Goal: Information Seeking & Learning: Learn about a topic

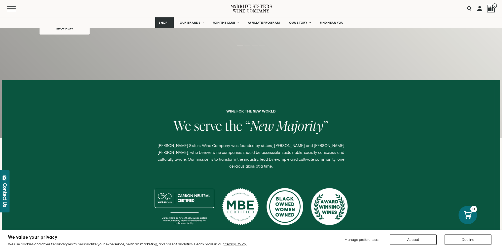
scroll to position [132, 0]
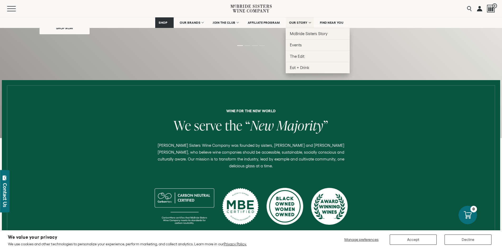
click at [295, 19] on link "OUR STORY" at bounding box center [300, 22] width 28 height 11
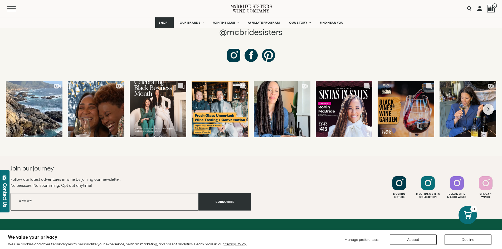
scroll to position [2030, 0]
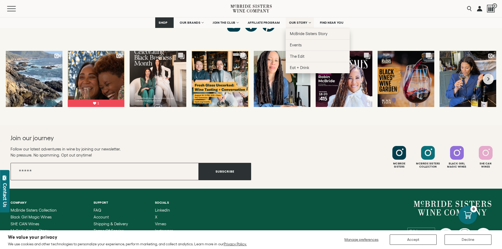
click at [299, 23] on span "OUR STORY" at bounding box center [298, 23] width 18 height 4
